Goal: Task Accomplishment & Management: Manage account settings

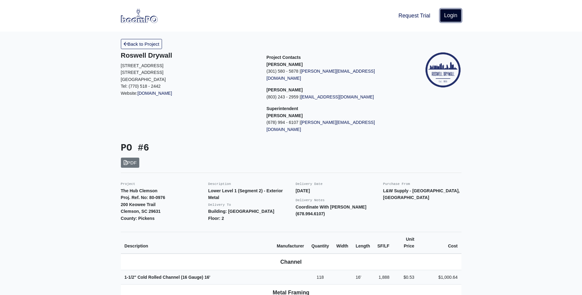
click at [447, 17] on link "Login" at bounding box center [450, 15] width 21 height 13
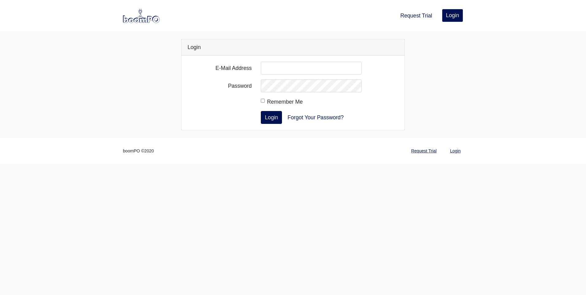
click at [266, 66] on input "E-Mail Address" at bounding box center [311, 68] width 101 height 13
type input "gary.bruce@lwsupply.com"
click at [261, 111] on button "Login" at bounding box center [271, 117] width 21 height 13
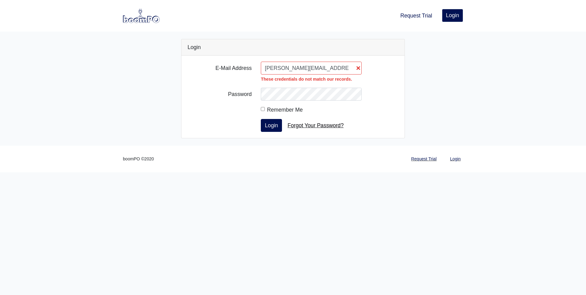
click at [299, 125] on link "Forgot Your Password?" at bounding box center [316, 125] width 64 height 13
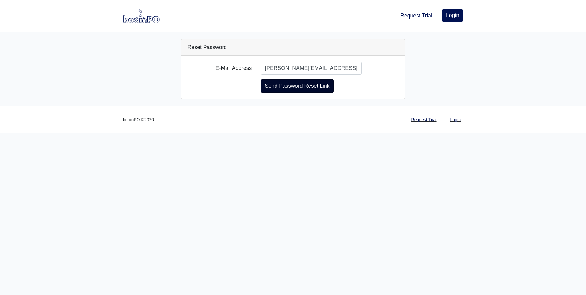
type input "[PERSON_NAME][EMAIL_ADDRESS][PERSON_NAME][DOMAIN_NAME]"
click at [297, 82] on button "Send Password Reset Link" at bounding box center [297, 85] width 73 height 13
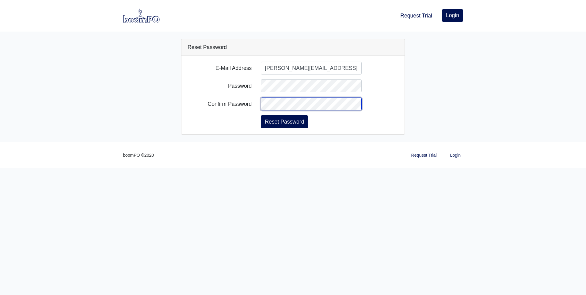
click at [261, 115] on button "Reset Password" at bounding box center [284, 121] width 47 height 13
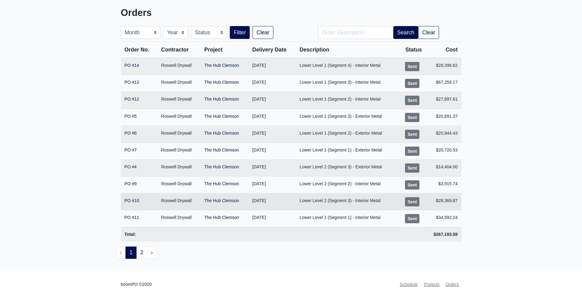
scroll to position [39, 0]
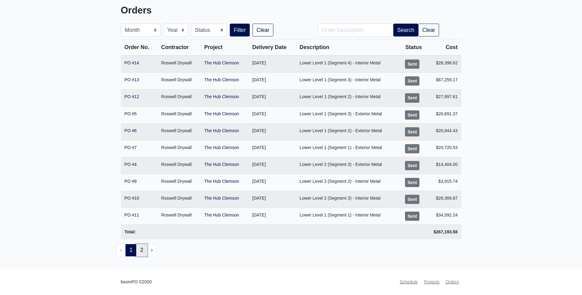
click at [144, 250] on link "2" at bounding box center [141, 250] width 11 height 12
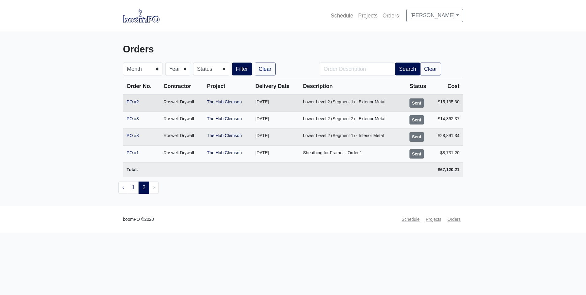
click at [234, 98] on td "The Hub Clemson" at bounding box center [227, 102] width 48 height 17
click at [233, 101] on link "The Hub Clemson" at bounding box center [224, 101] width 35 height 5
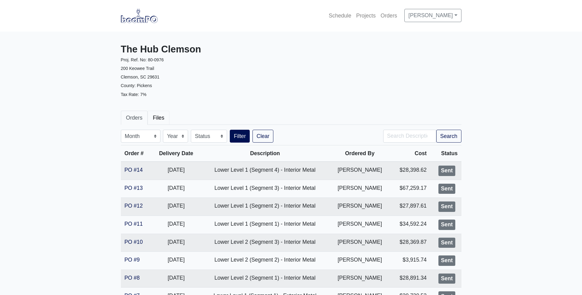
click at [155, 117] on link "Files" at bounding box center [159, 118] width 22 height 14
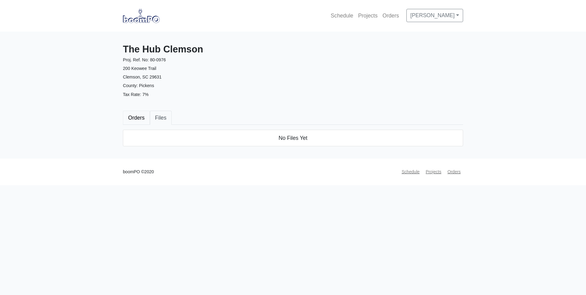
click at [140, 117] on link "Orders" at bounding box center [136, 118] width 27 height 14
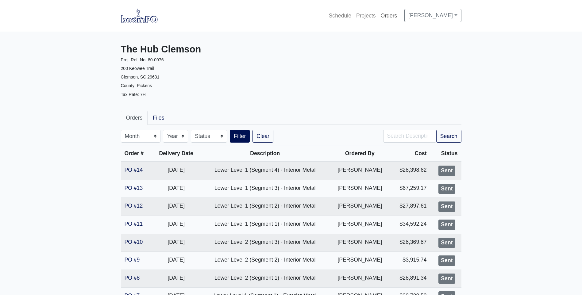
click at [400, 18] on link "Orders" at bounding box center [388, 15] width 21 height 13
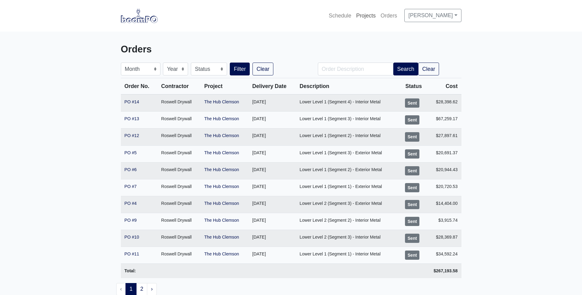
click at [378, 19] on link "Projects" at bounding box center [366, 15] width 25 height 13
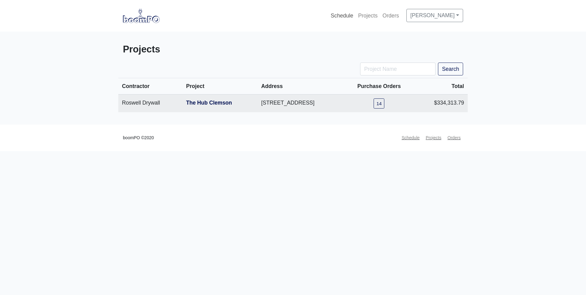
click at [356, 17] on link "Schedule" at bounding box center [342, 15] width 27 height 13
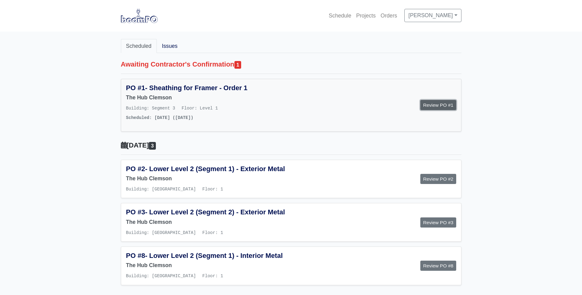
click at [436, 105] on link "Review PO #1" at bounding box center [438, 105] width 36 height 10
click at [170, 47] on link "Issues" at bounding box center [170, 46] width 26 height 14
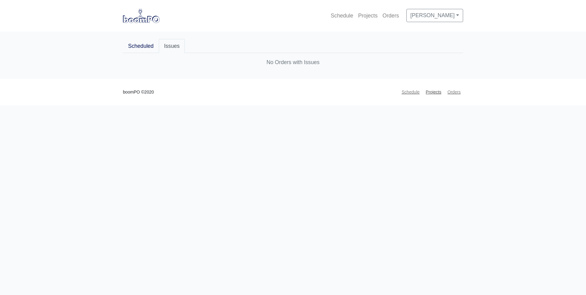
click at [431, 94] on link "Projects" at bounding box center [434, 92] width 21 height 12
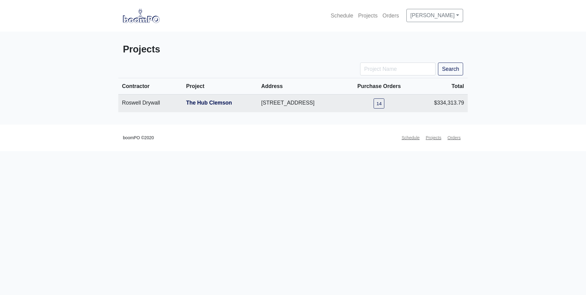
click at [139, 19] on img at bounding box center [141, 16] width 37 height 14
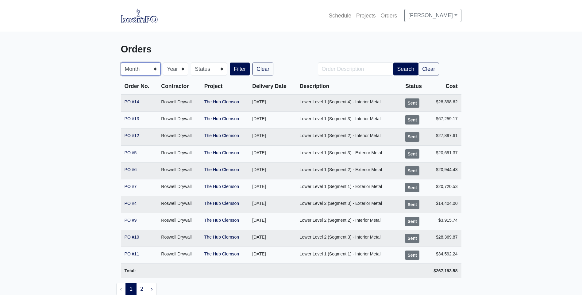
click at [147, 69] on select "Month January February March April May June July August September October Novem…" at bounding box center [141, 69] width 40 height 13
click at [121, 63] on select "Month January February March April May June July August September October Novem…" at bounding box center [141, 69] width 40 height 13
click at [141, 73] on select "Month January February March April May June July August September October Novem…" at bounding box center [141, 69] width 40 height 13
select select "10"
click at [121, 63] on select "Month January February March April May June July August September October Novem…" at bounding box center [141, 69] width 40 height 13
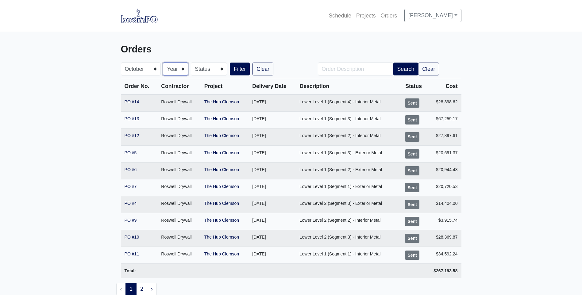
click at [173, 70] on select "Year [DATE] 2020 2021 2022" at bounding box center [175, 69] width 25 height 13
click at [163, 63] on select "Year [DATE] 2020 2021 2022" at bounding box center [175, 69] width 25 height 13
